Goal: Book appointment/travel/reservation

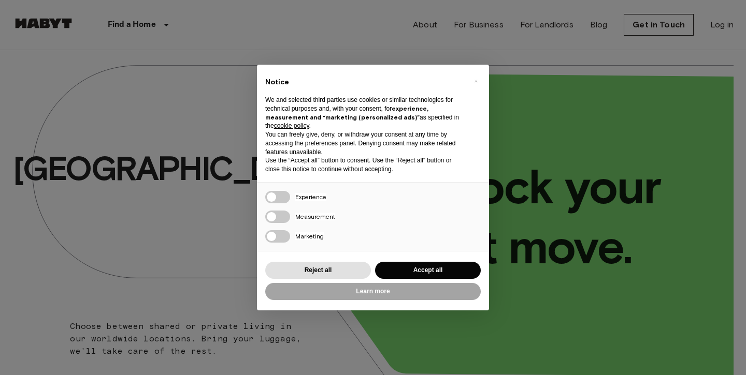
click at [426, 269] on button "Accept all" at bounding box center [428, 270] width 106 height 17
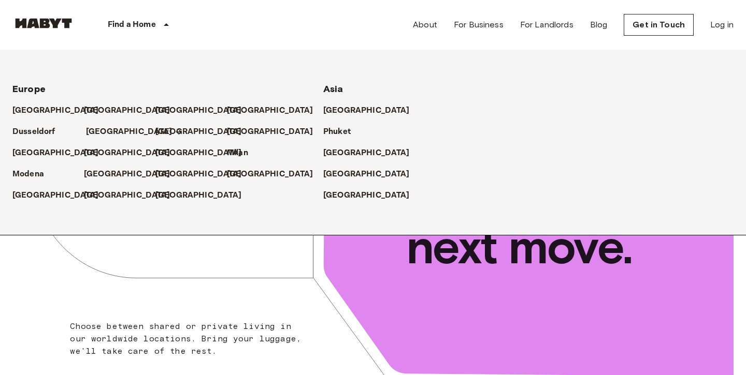
click at [110, 131] on p "[GEOGRAPHIC_DATA]" at bounding box center [129, 132] width 86 height 12
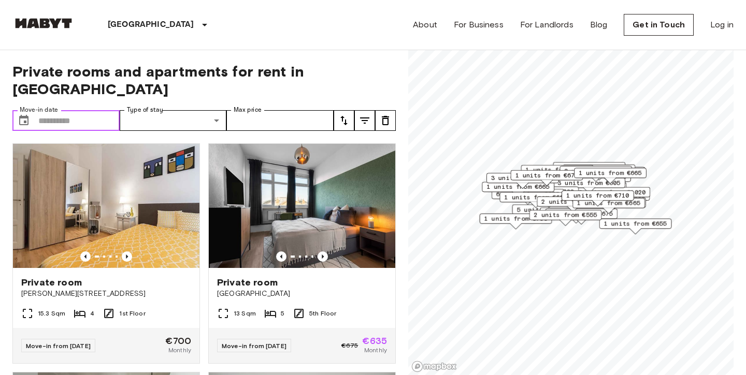
click at [111, 110] on input "Move-in date" at bounding box center [78, 120] width 81 height 21
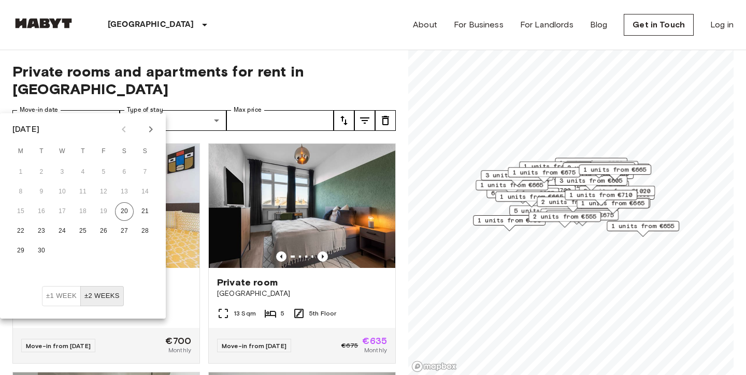
click at [152, 129] on icon "Next month" at bounding box center [151, 129] width 4 height 6
click at [62, 171] on button "1" at bounding box center [62, 172] width 19 height 19
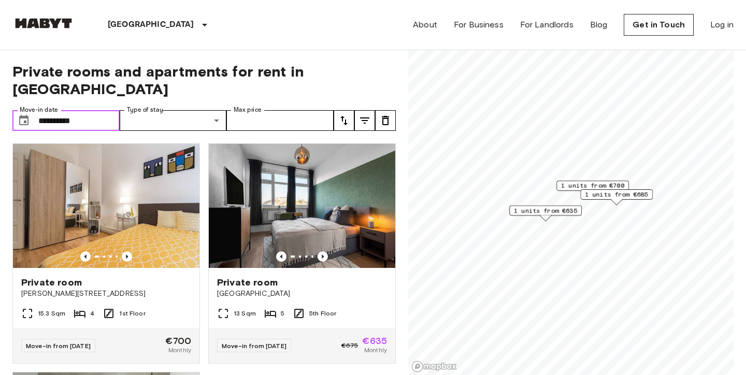
type input "**********"
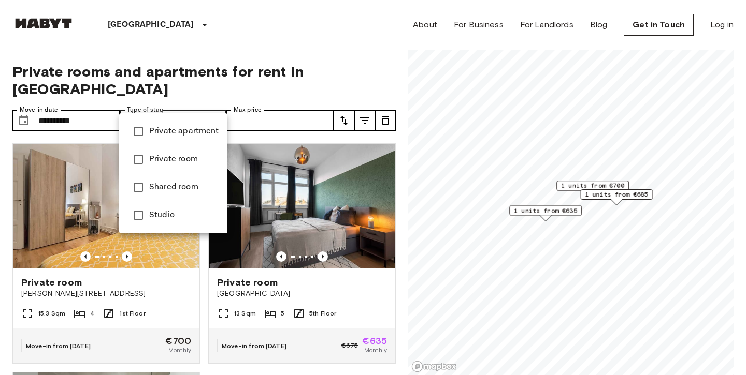
click at [182, 158] on span "Private room" at bounding box center [184, 159] width 70 height 12
type input "**********"
click at [301, 104] on div at bounding box center [373, 187] width 746 height 375
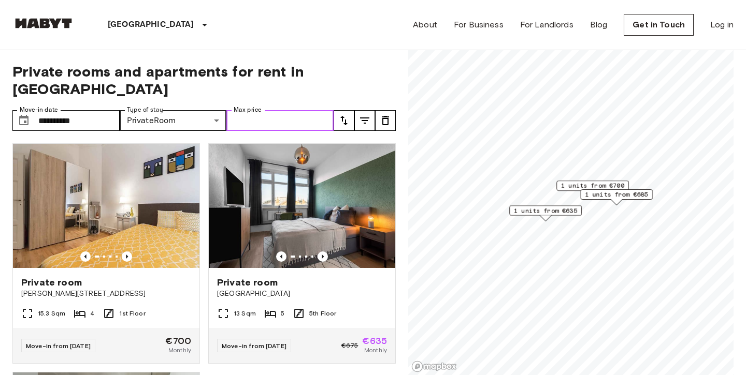
click at [301, 110] on input "Max price" at bounding box center [279, 120] width 107 height 21
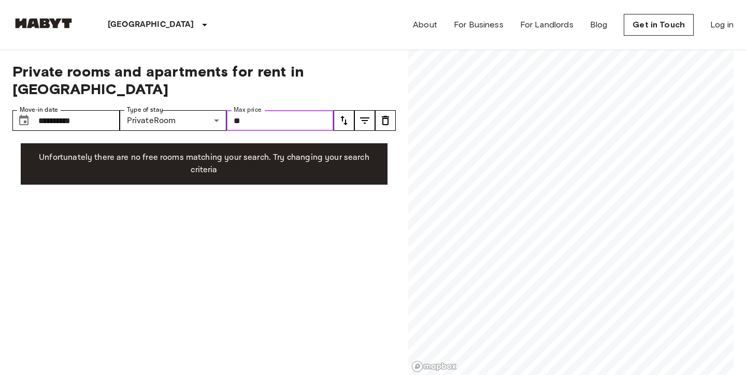
type input "*"
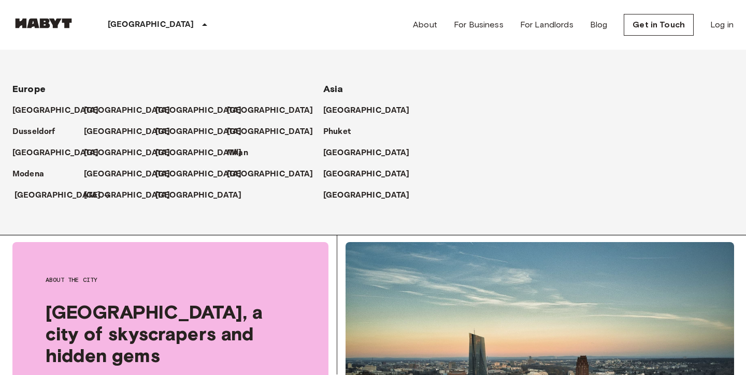
click at [32, 196] on p "[GEOGRAPHIC_DATA]" at bounding box center [58, 196] width 86 height 12
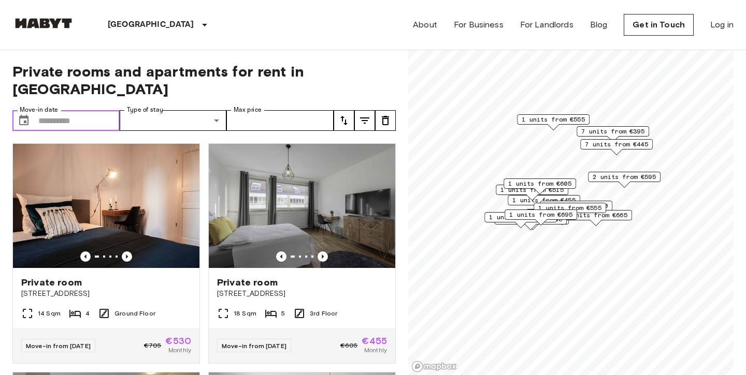
click at [108, 110] on input "Move-in date" at bounding box center [78, 120] width 81 height 21
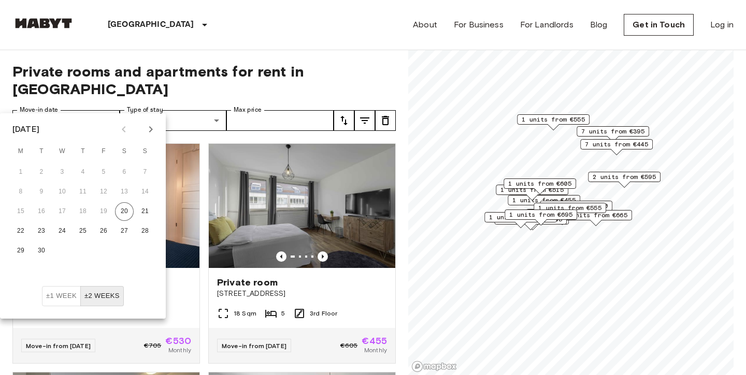
click at [151, 131] on icon "Next month" at bounding box center [151, 129] width 4 height 6
click at [64, 173] on button "1" at bounding box center [62, 172] width 19 height 19
type input "**********"
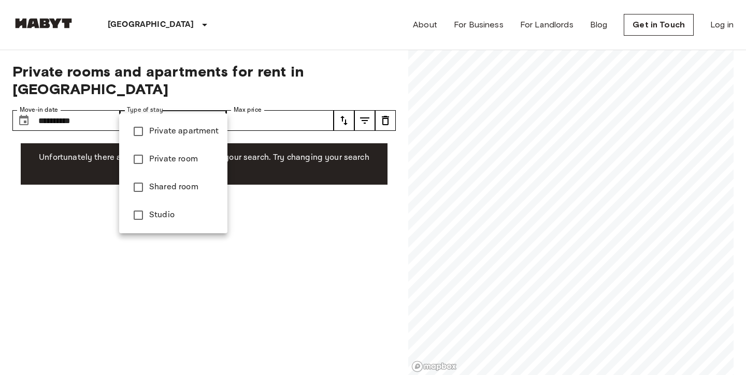
click at [170, 188] on span "Shared room" at bounding box center [184, 187] width 70 height 12
click at [172, 159] on span "Private room" at bounding box center [184, 159] width 70 height 12
type input "**********"
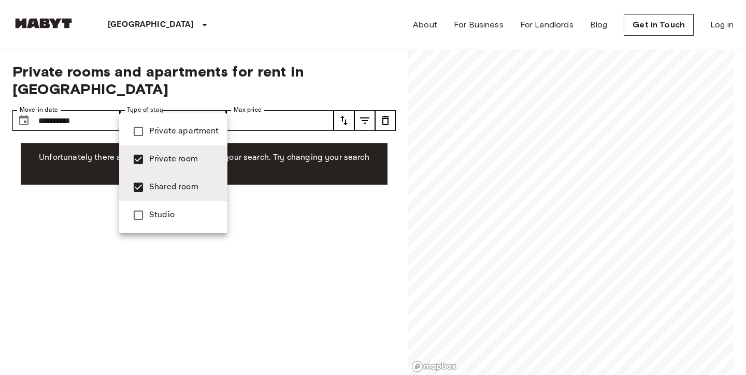
click at [305, 101] on div at bounding box center [373, 187] width 746 height 375
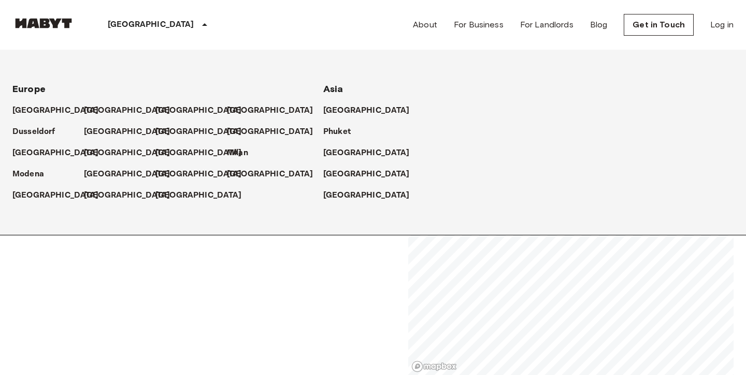
click at [202, 25] on icon at bounding box center [204, 24] width 5 height 3
